Goal: Task Accomplishment & Management: Manage account settings

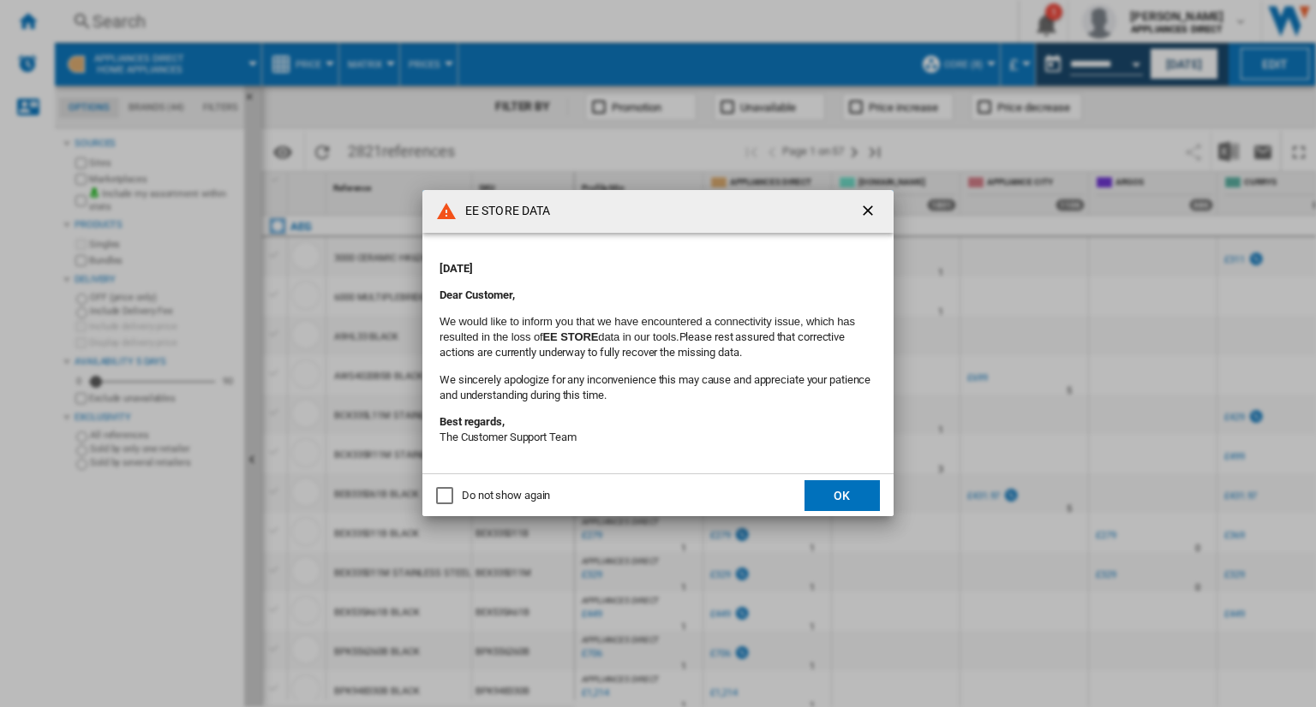
click at [1002, 373] on div "EE STORE DATA [DATE] Dear Customer, We would like to inform you that we have en…" at bounding box center [658, 353] width 1316 height 707
click at [880, 216] on button "button" at bounding box center [869, 211] width 34 height 34
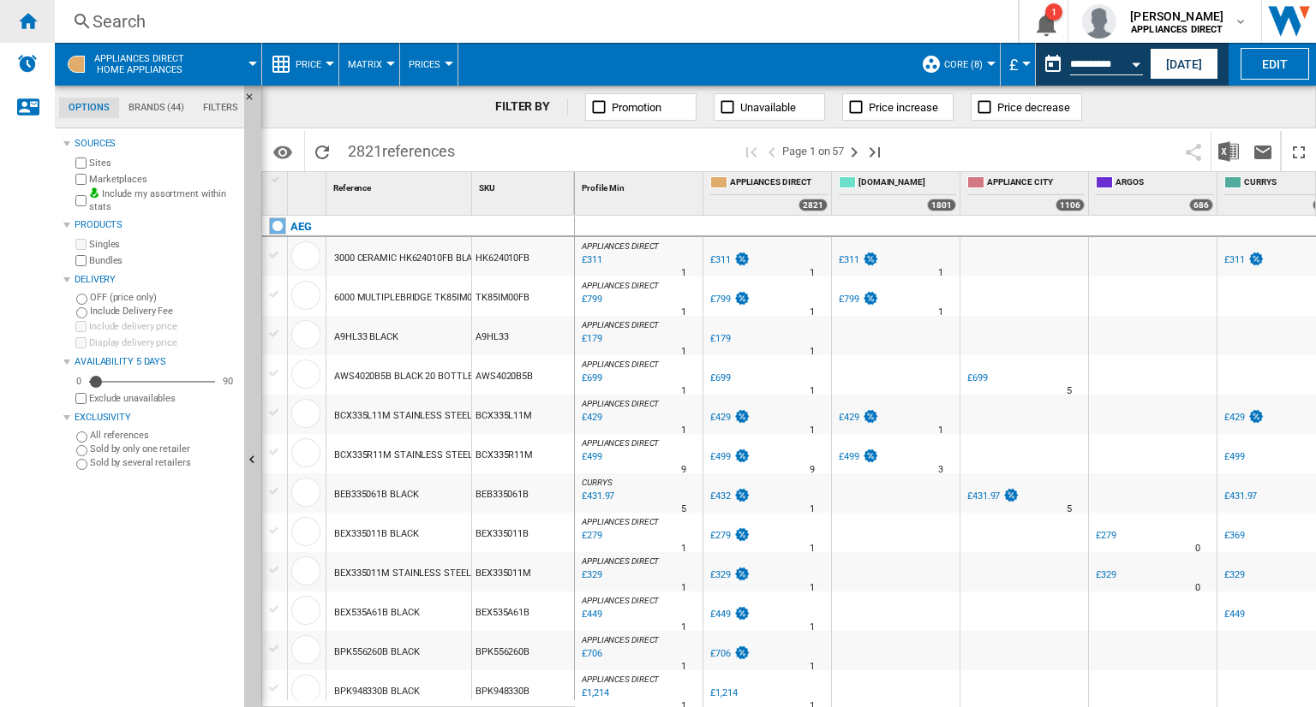
click at [31, 9] on div "Home" at bounding box center [27, 21] width 55 height 43
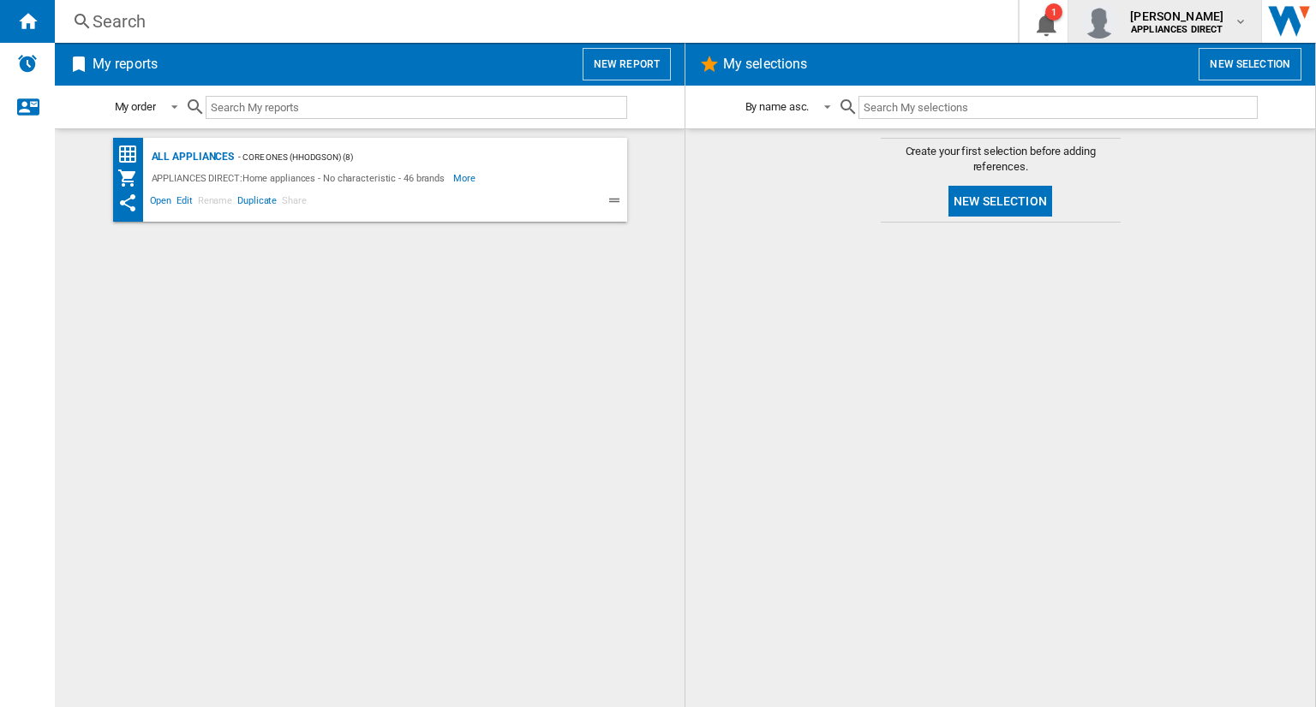
click at [1236, 16] on md-icon "button" at bounding box center [1240, 22] width 14 height 14
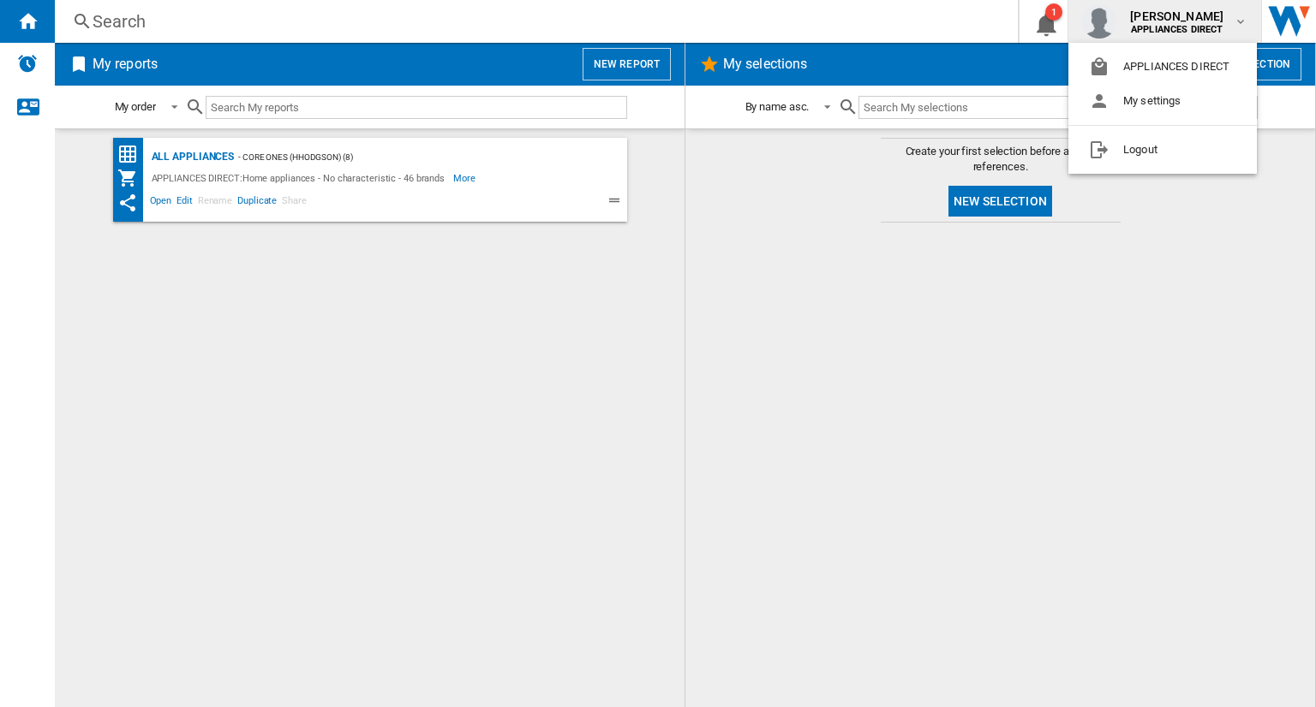
click at [727, 337] on md-backdrop at bounding box center [658, 353] width 1316 height 707
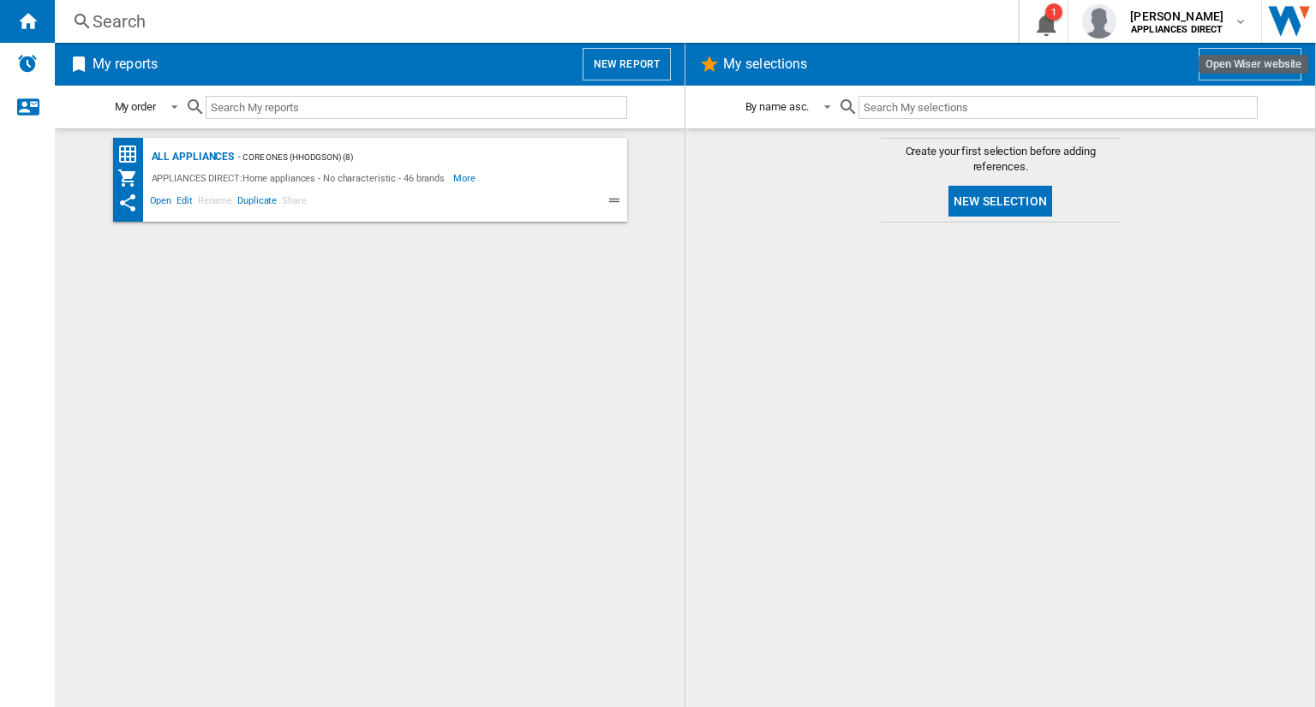
click at [1297, 21] on img "Open Wiser website" at bounding box center [1289, 21] width 54 height 43
click at [1050, 42] on button "1" at bounding box center [1043, 21] width 48 height 43
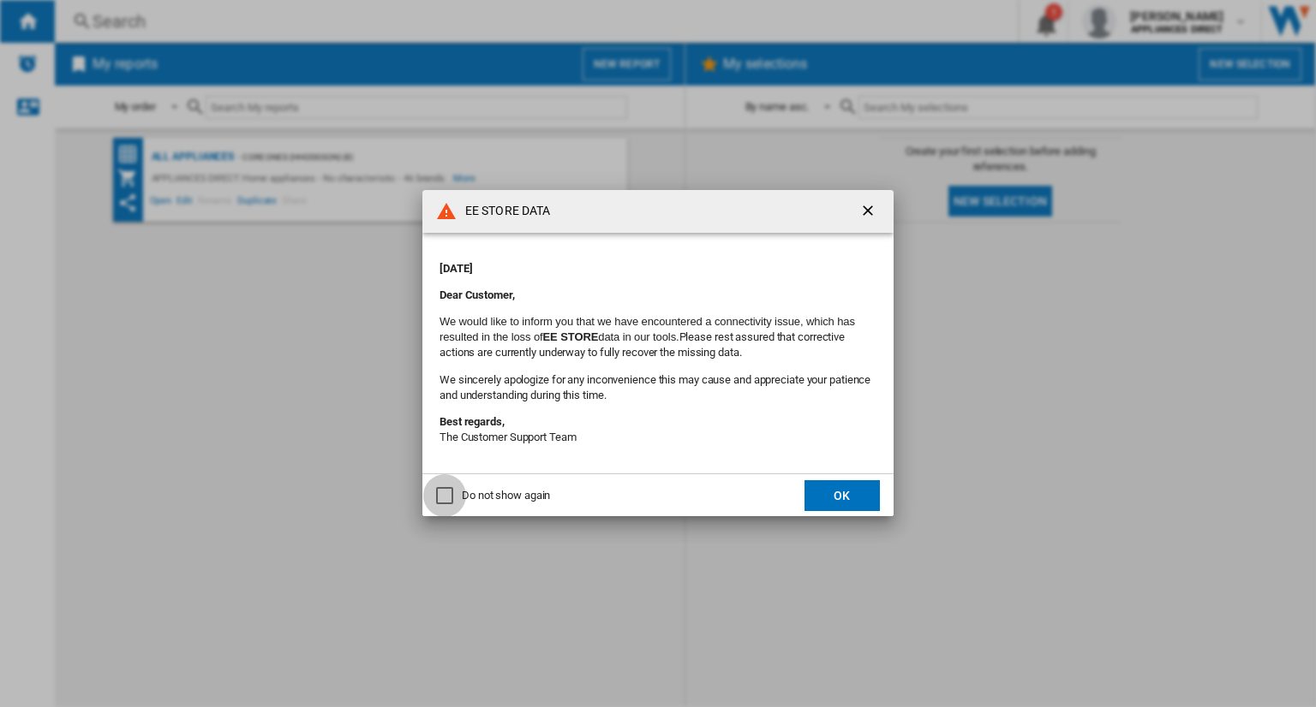
click at [442, 497] on div "Do not show again" at bounding box center [444, 495] width 17 height 17
click at [847, 487] on button "OK" at bounding box center [841, 496] width 75 height 31
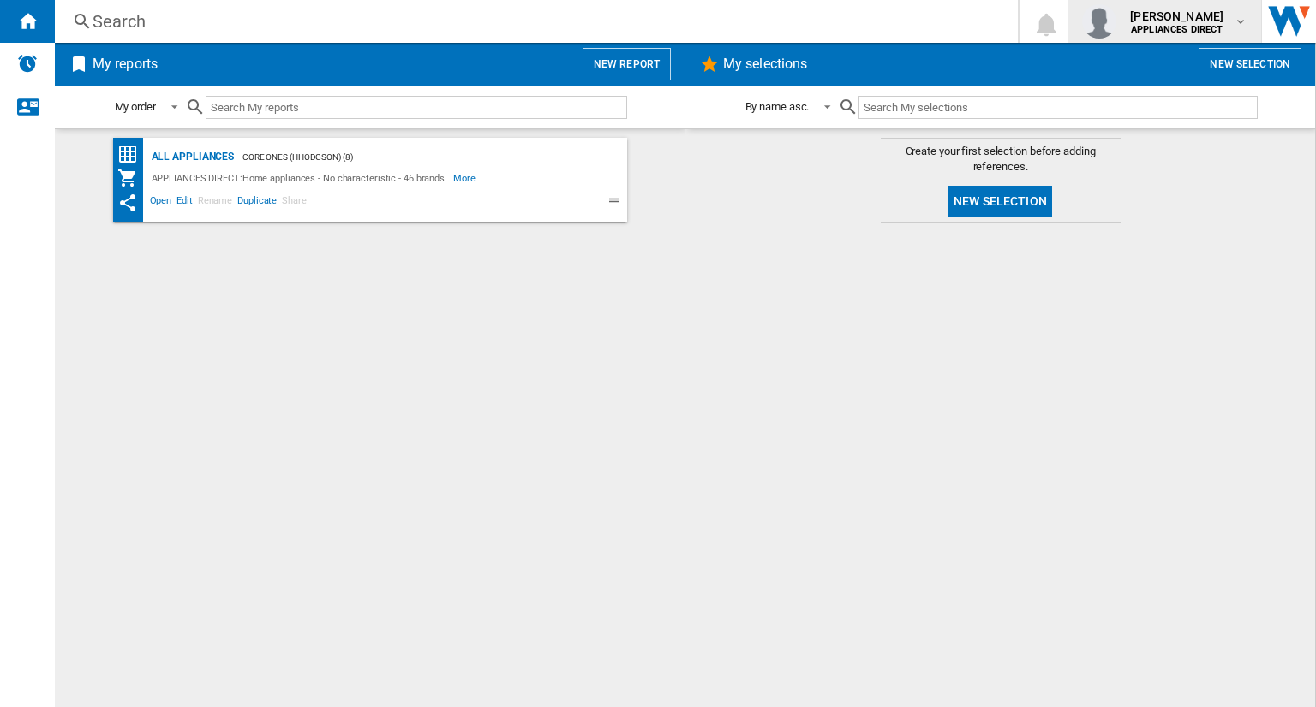
click at [1215, 19] on span "[PERSON_NAME]" at bounding box center [1176, 16] width 93 height 17
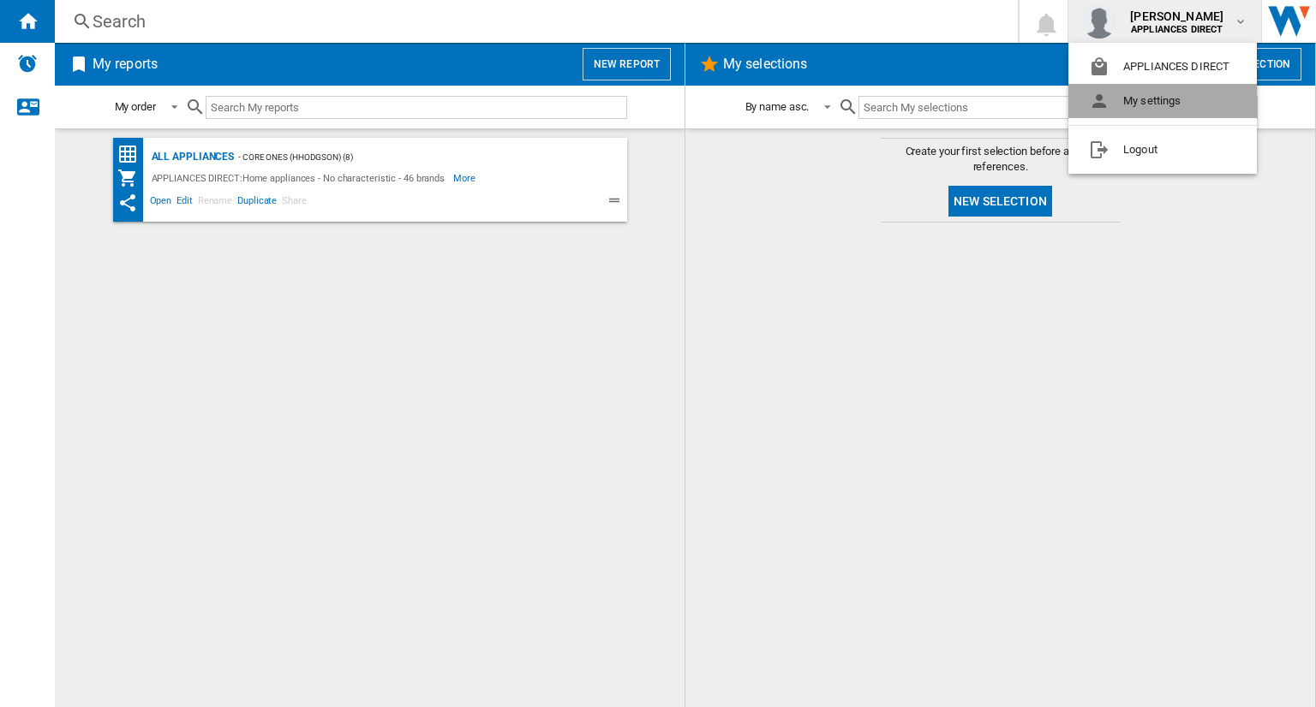
click at [1203, 99] on button "My settings" at bounding box center [1162, 101] width 188 height 34
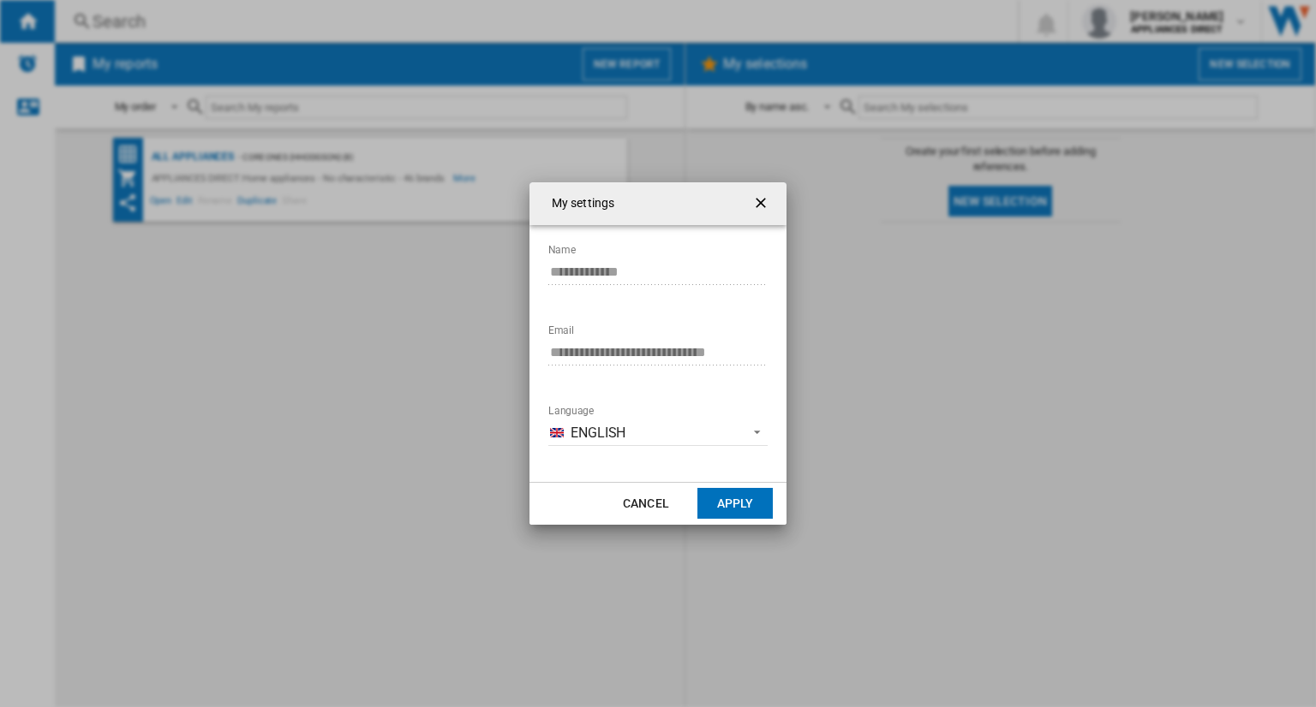
click at [727, 510] on button "Apply" at bounding box center [734, 503] width 75 height 31
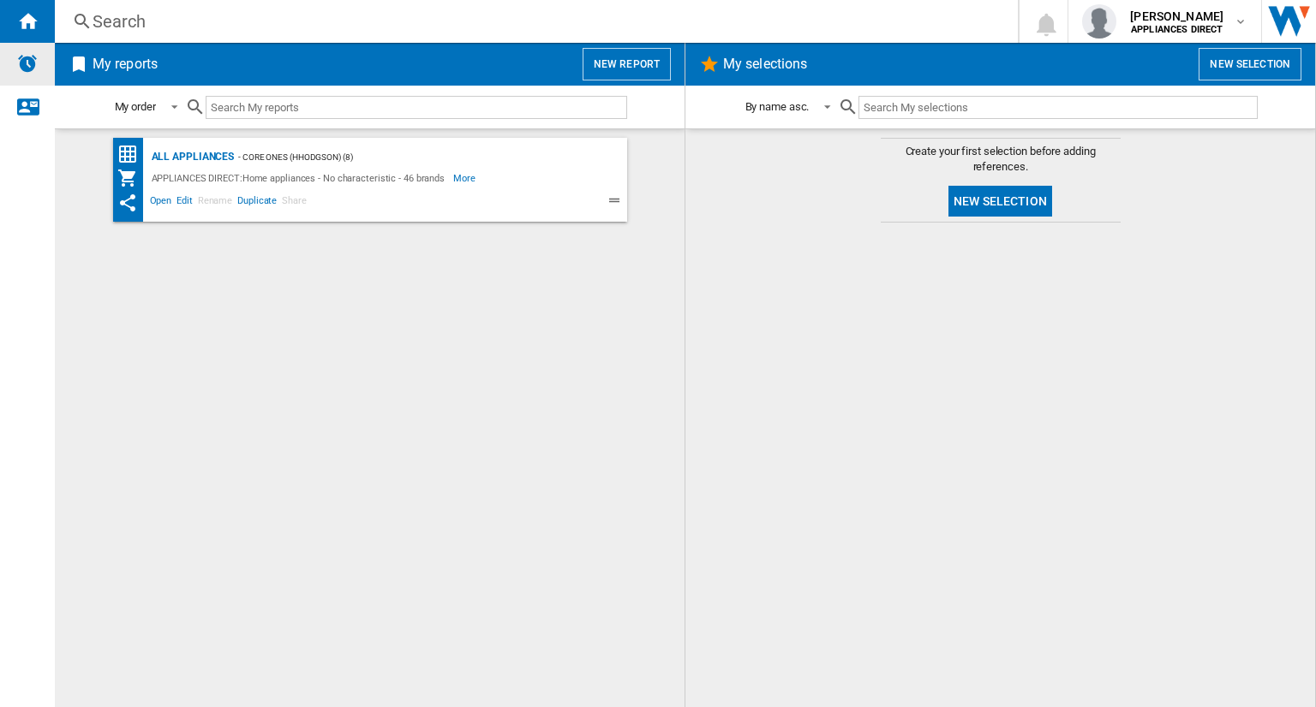
click at [18, 77] on div "Alerts" at bounding box center [27, 64] width 55 height 43
click at [38, 108] on div "Contact us" at bounding box center [27, 107] width 55 height 43
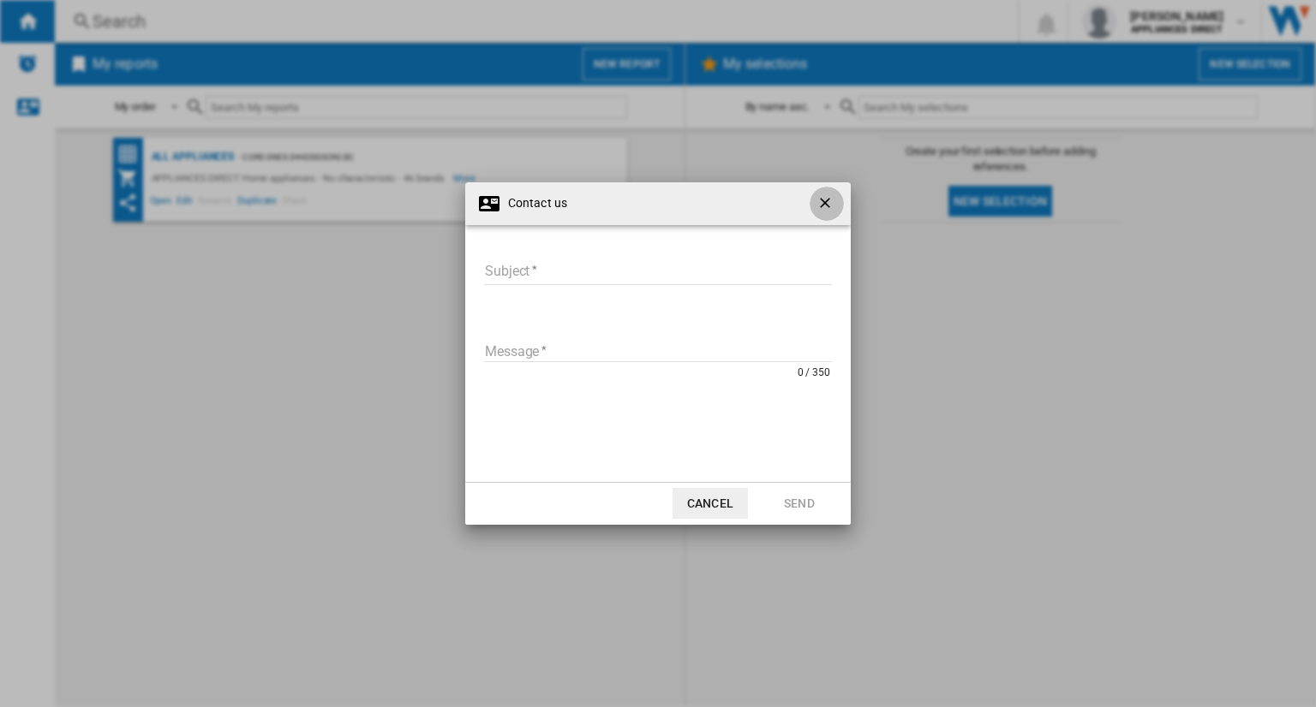
click at [827, 200] on ng-md-icon "getI18NText('BUTTONS.CLOSE_DIALOG')" at bounding box center [826, 204] width 21 height 21
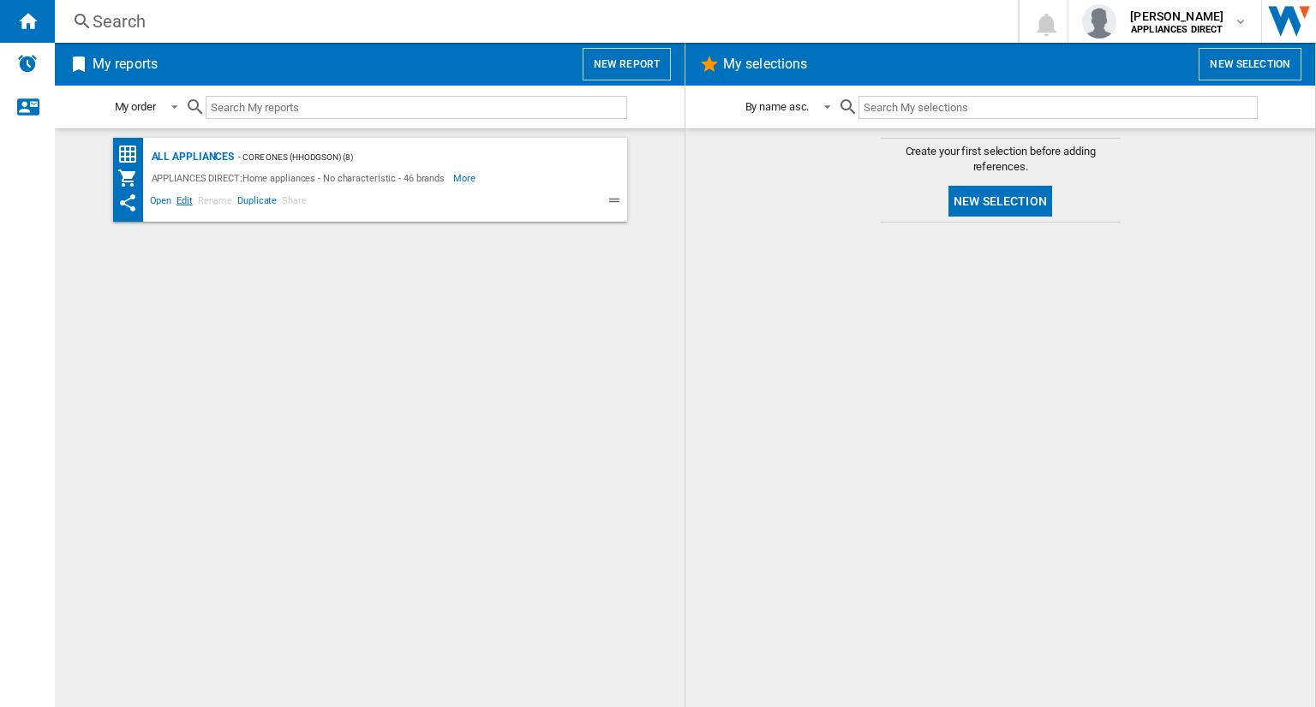
click at [182, 200] on span "Edit" at bounding box center [184, 203] width 21 height 21
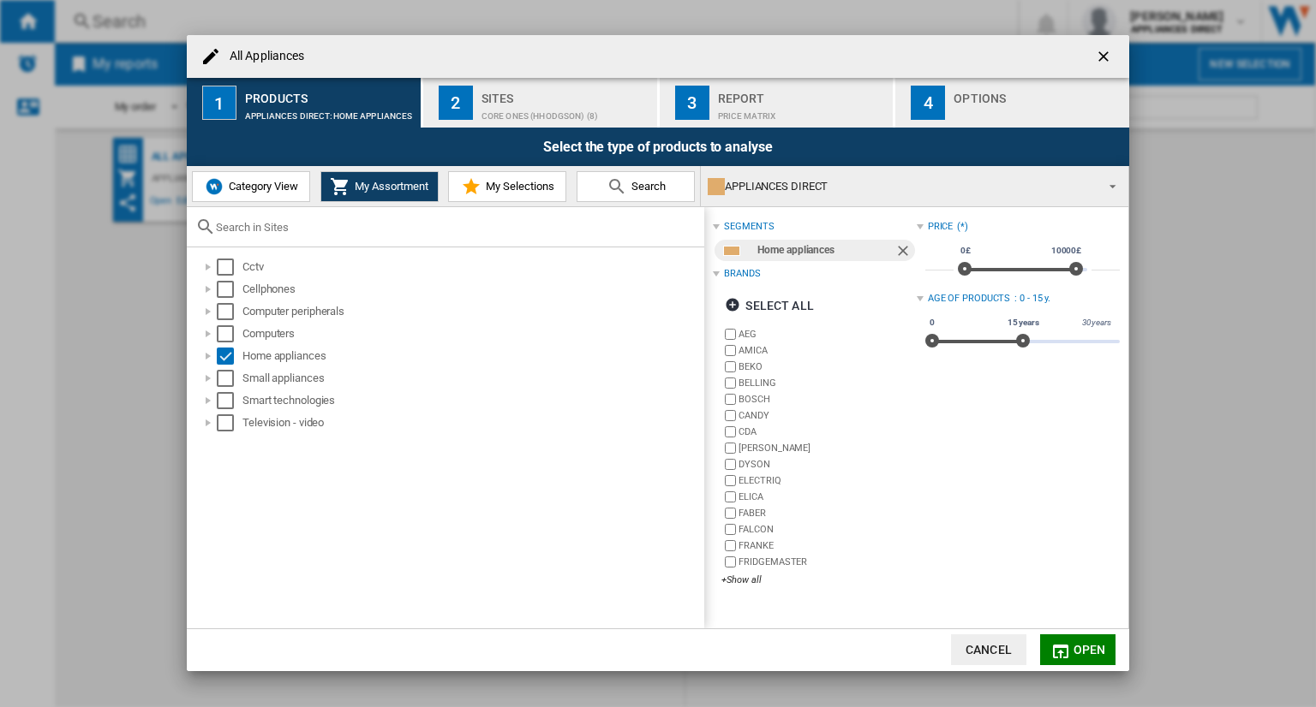
click at [1117, 65] on button "button" at bounding box center [1105, 56] width 34 height 34
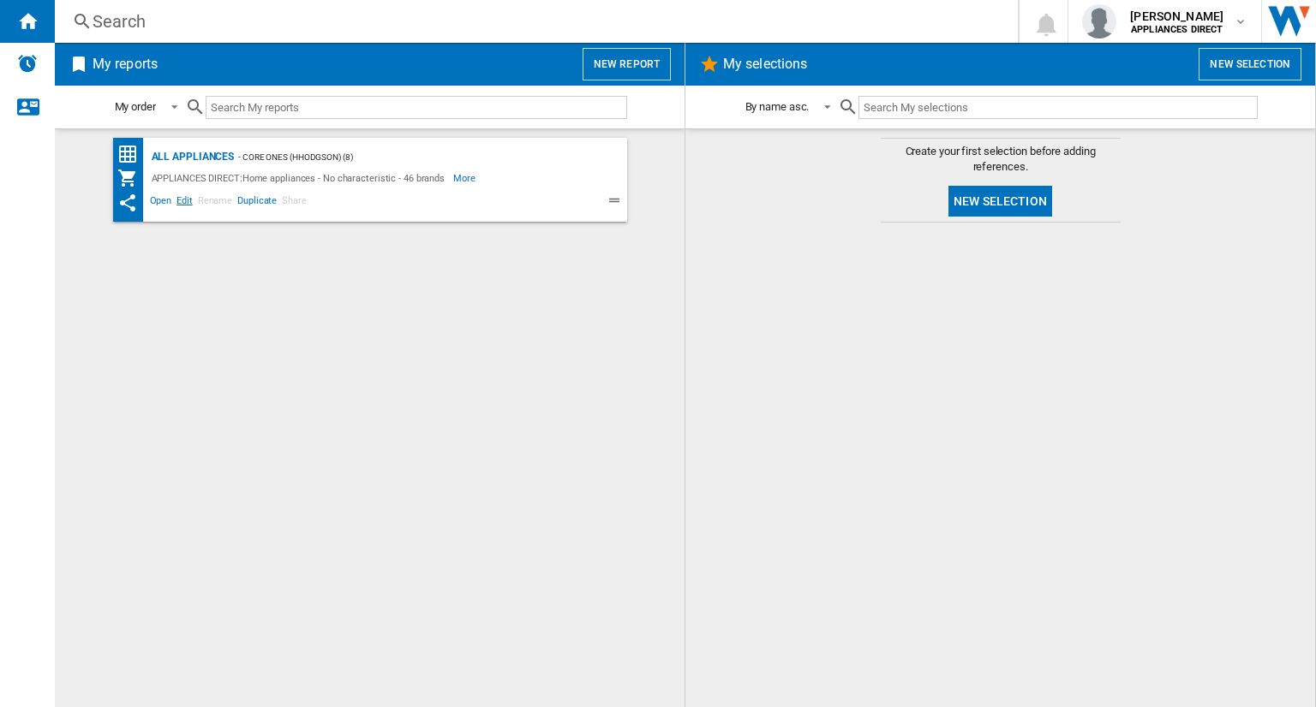
click at [175, 199] on span "Edit" at bounding box center [184, 203] width 21 height 21
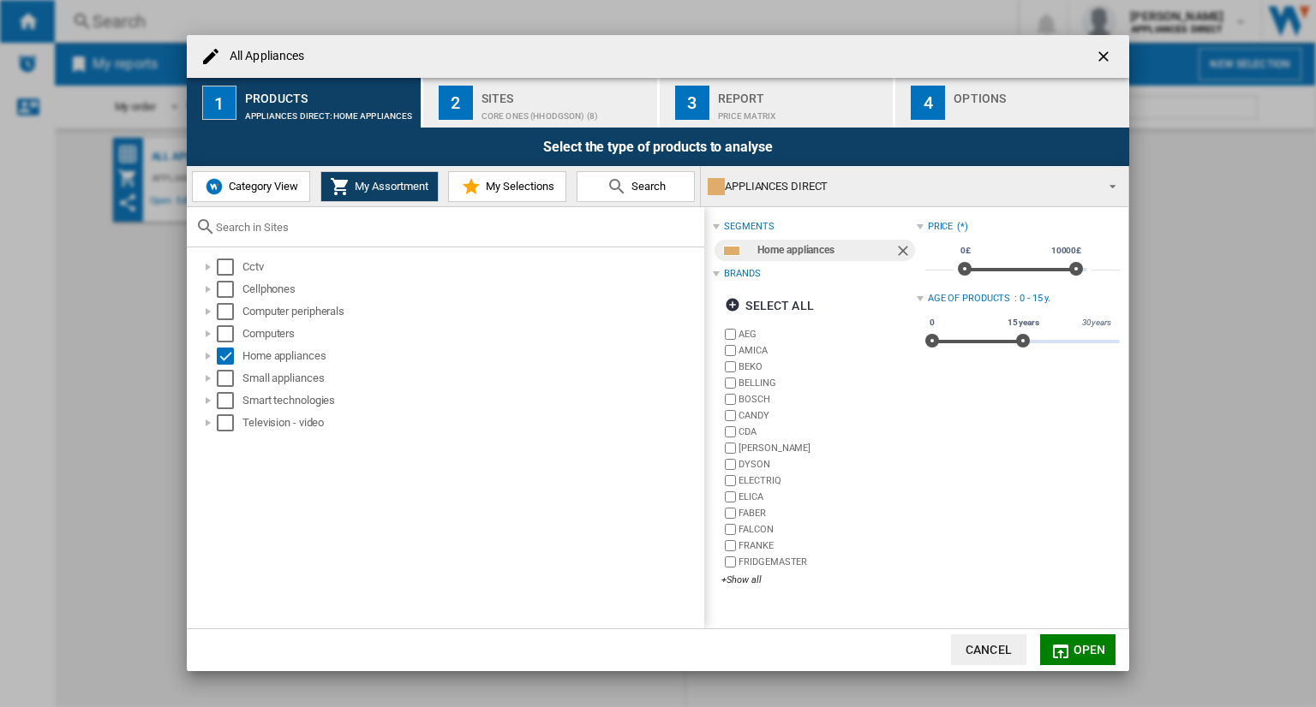
click at [1105, 56] on ng-md-icon "getI18NText('BUTTONS.CLOSE_DIALOG')" at bounding box center [1105, 58] width 21 height 21
